Goal: Information Seeking & Learning: Learn about a topic

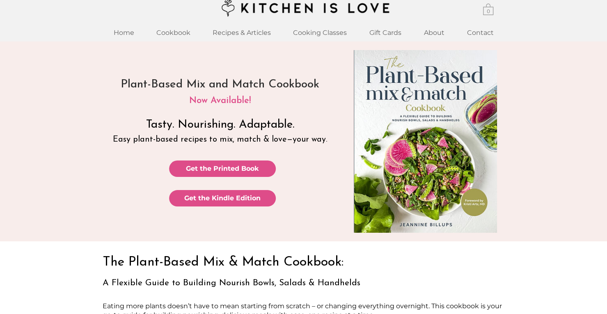
scroll to position [7, 0]
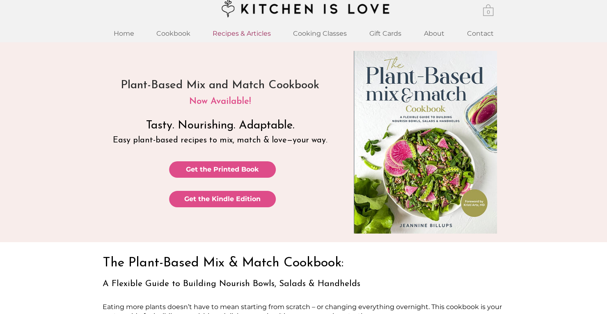
click at [239, 33] on p "Recipes & Articles" at bounding box center [241, 34] width 66 height 18
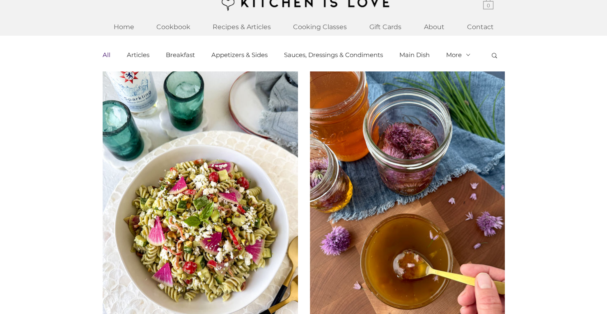
scroll to position [8, 0]
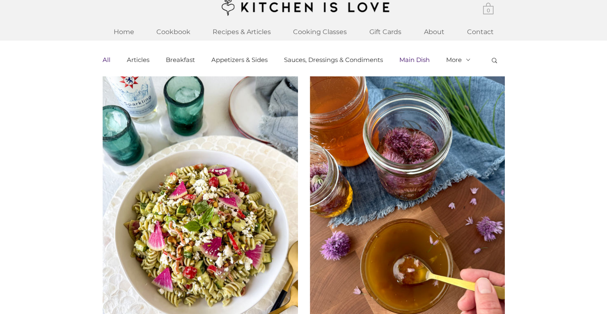
click at [414, 58] on link "Main Dish" at bounding box center [414, 59] width 30 height 7
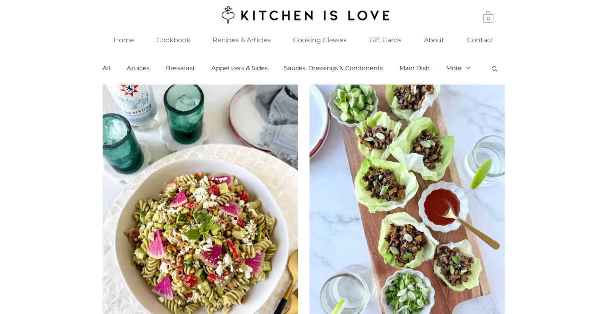
click at [413, 71] on link "Main Dish" at bounding box center [414, 67] width 30 height 7
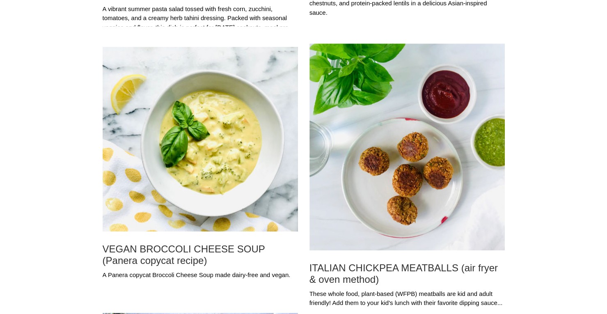
scroll to position [385, 0]
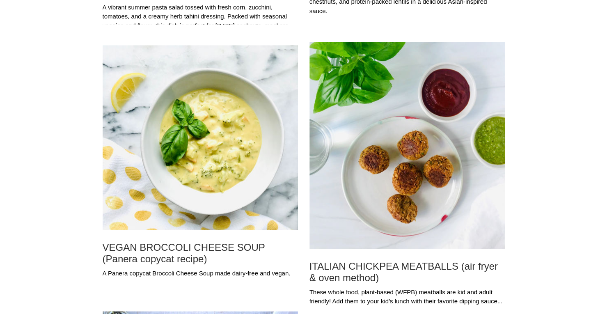
click at [208, 178] on img "Blog feed" at bounding box center [200, 137] width 195 height 185
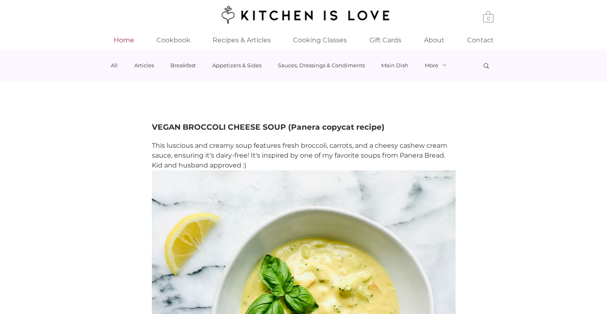
click at [128, 40] on p "Home" at bounding box center [124, 40] width 29 height 18
